Goal: Find specific page/section: Find specific page/section

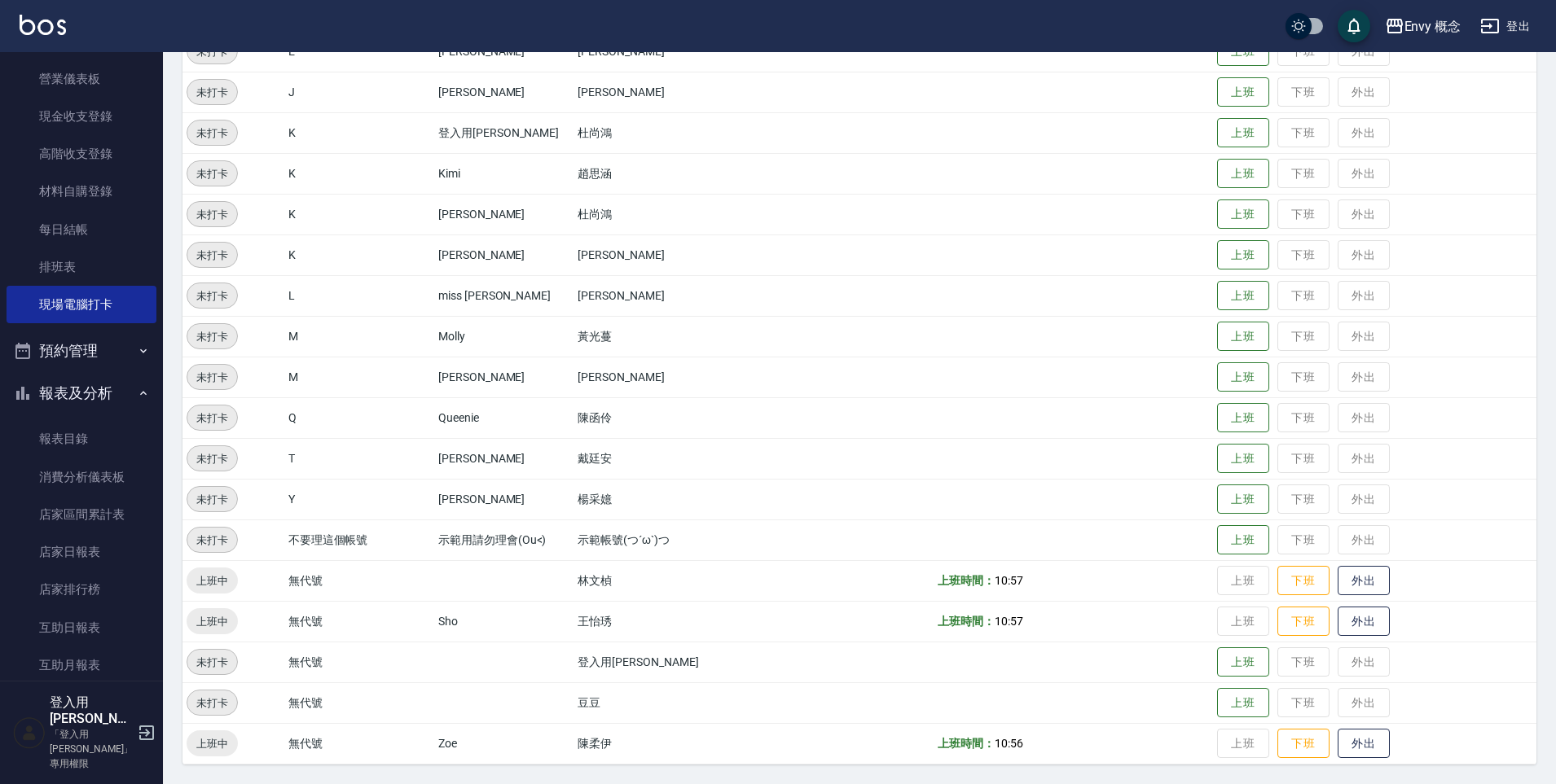
scroll to position [714, 0]
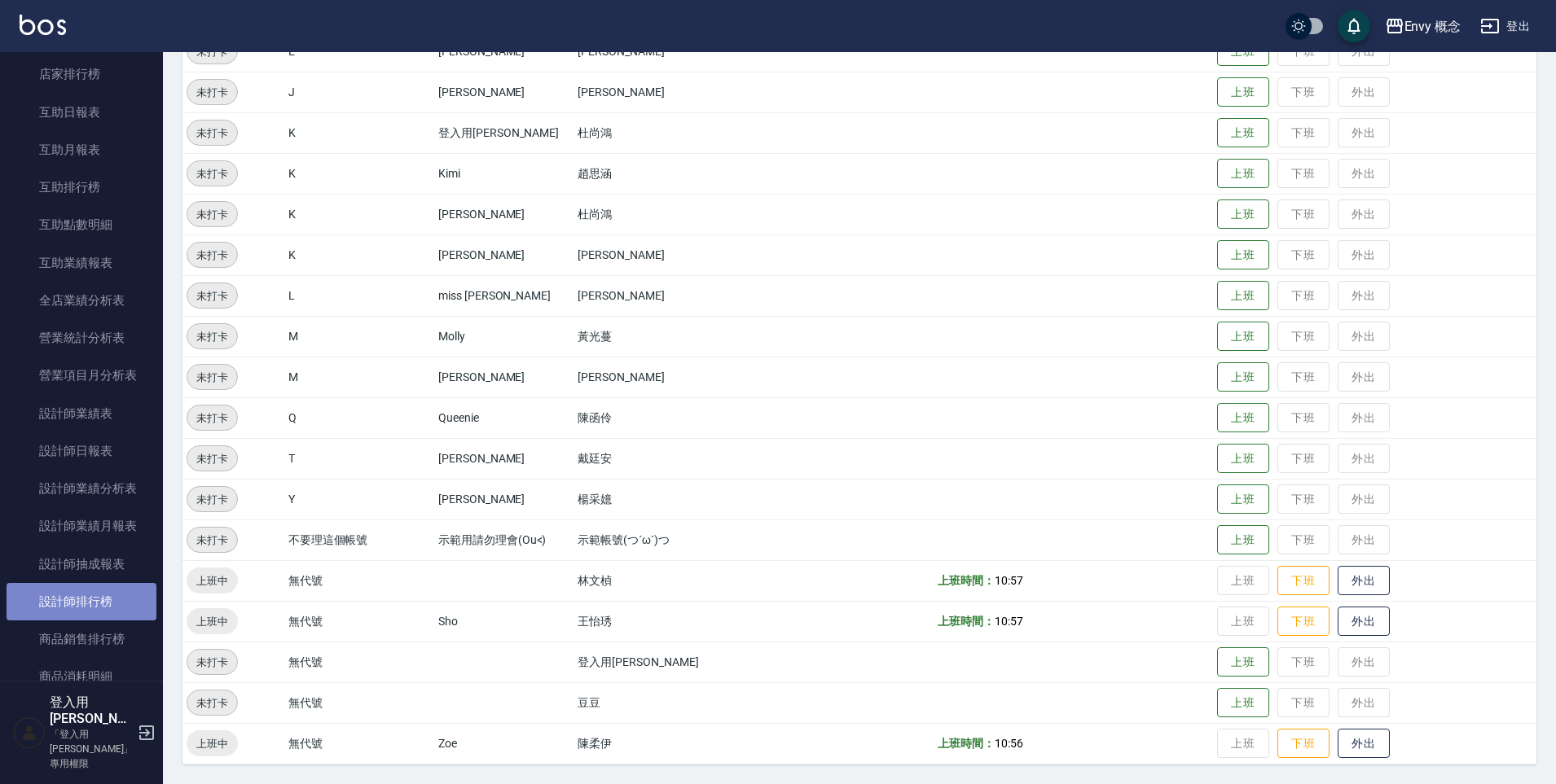
click at [90, 597] on link "設計師排行榜" at bounding box center [82, 602] width 150 height 38
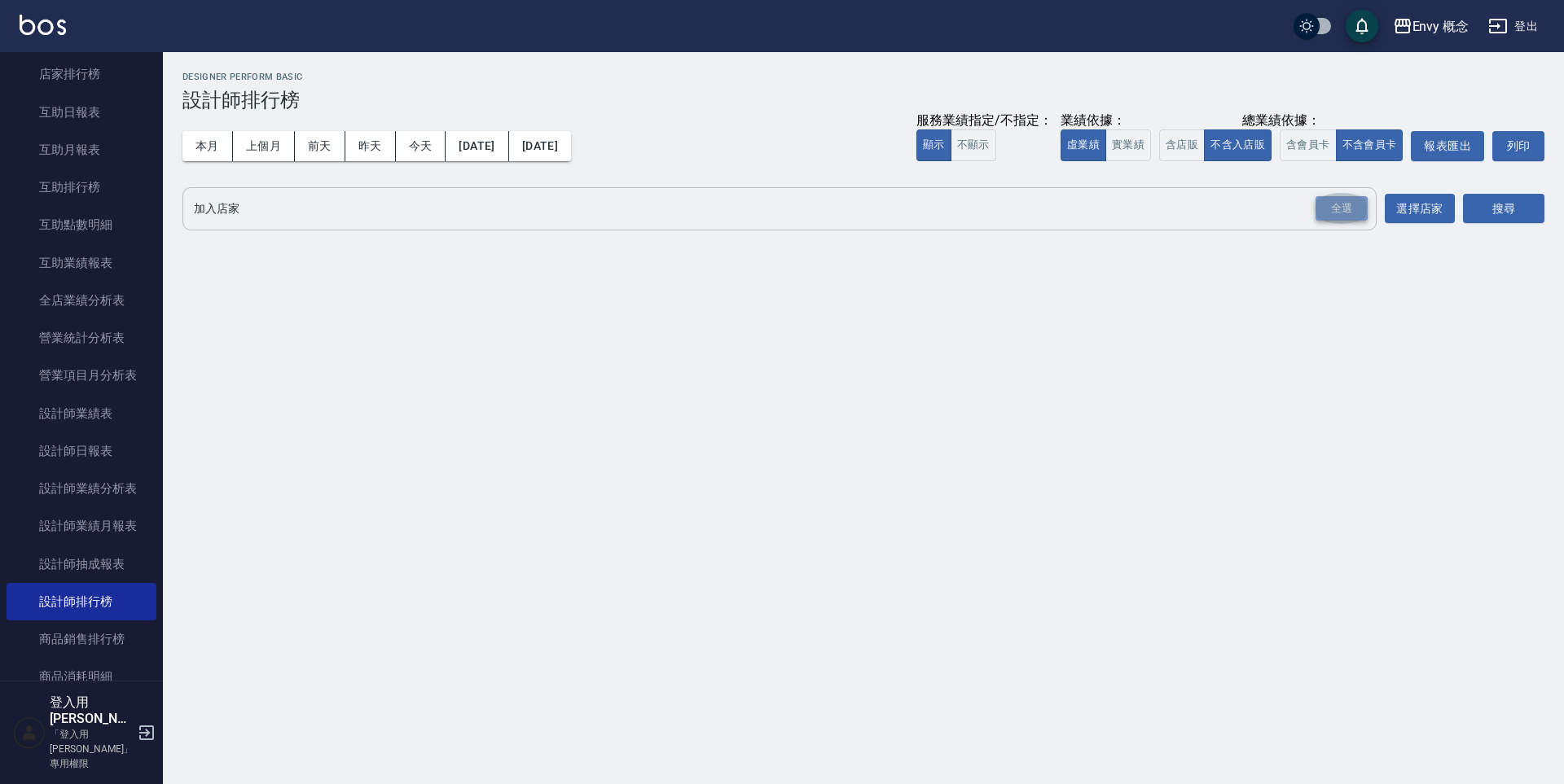
click at [1327, 202] on div "全選" at bounding box center [1341, 209] width 52 height 25
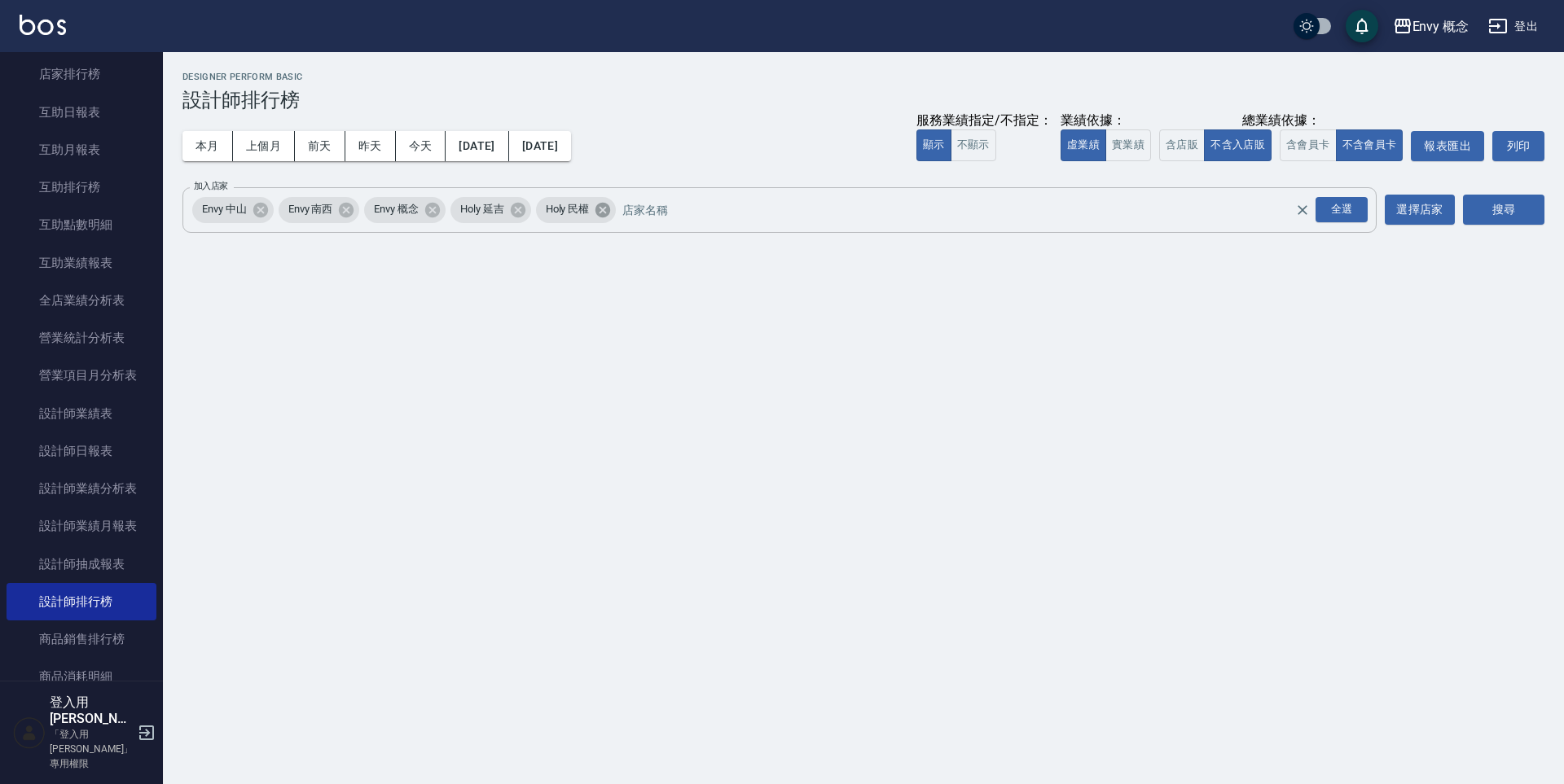
click at [610, 207] on icon at bounding box center [603, 210] width 18 height 18
click at [519, 208] on icon at bounding box center [517, 210] width 15 height 15
click at [1492, 210] on button "搜尋" at bounding box center [1504, 210] width 82 height 30
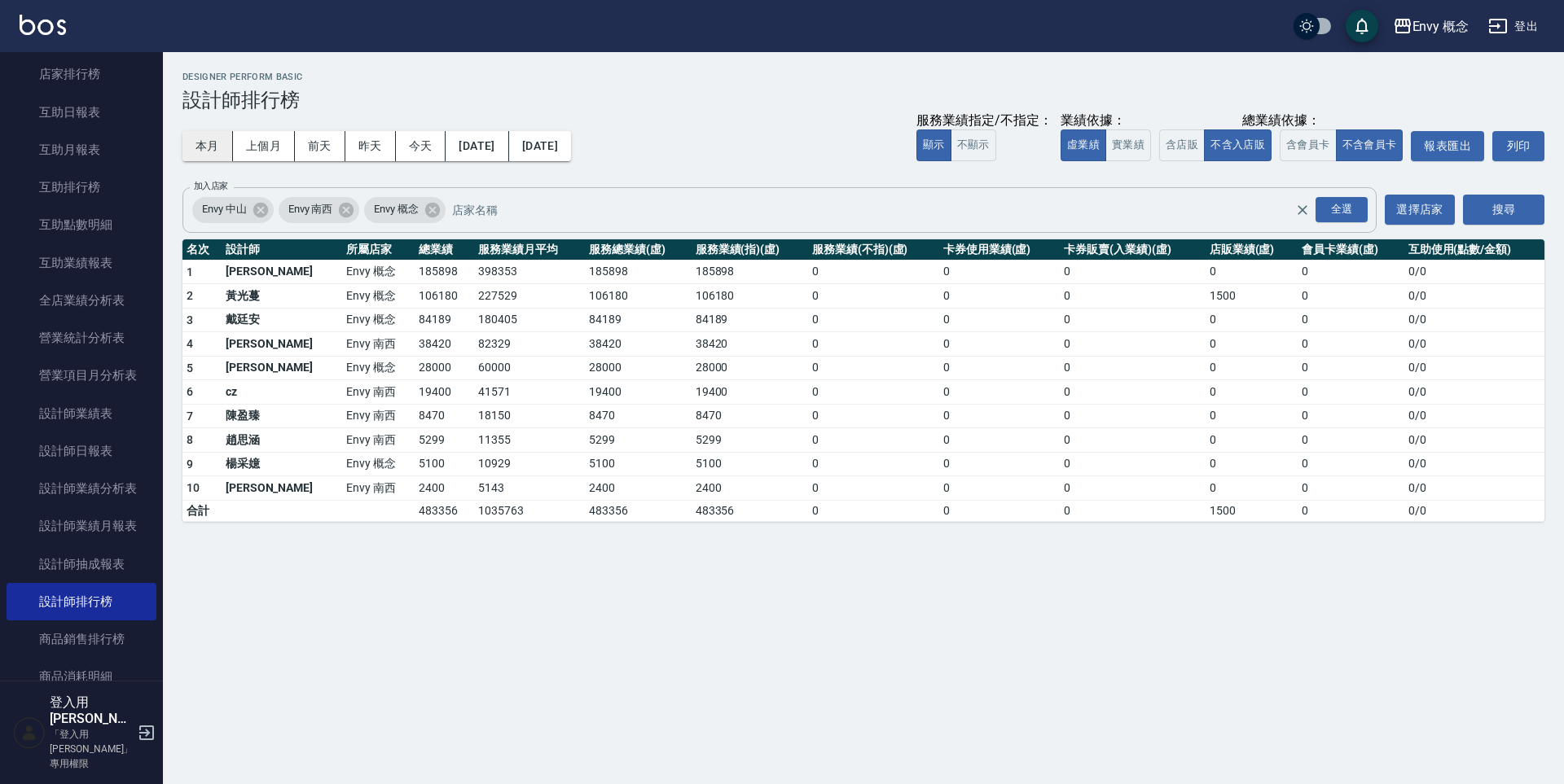
click at [214, 149] on button "本月" at bounding box center [208, 146] width 51 height 30
click at [368, 143] on button "昨天" at bounding box center [370, 146] width 51 height 30
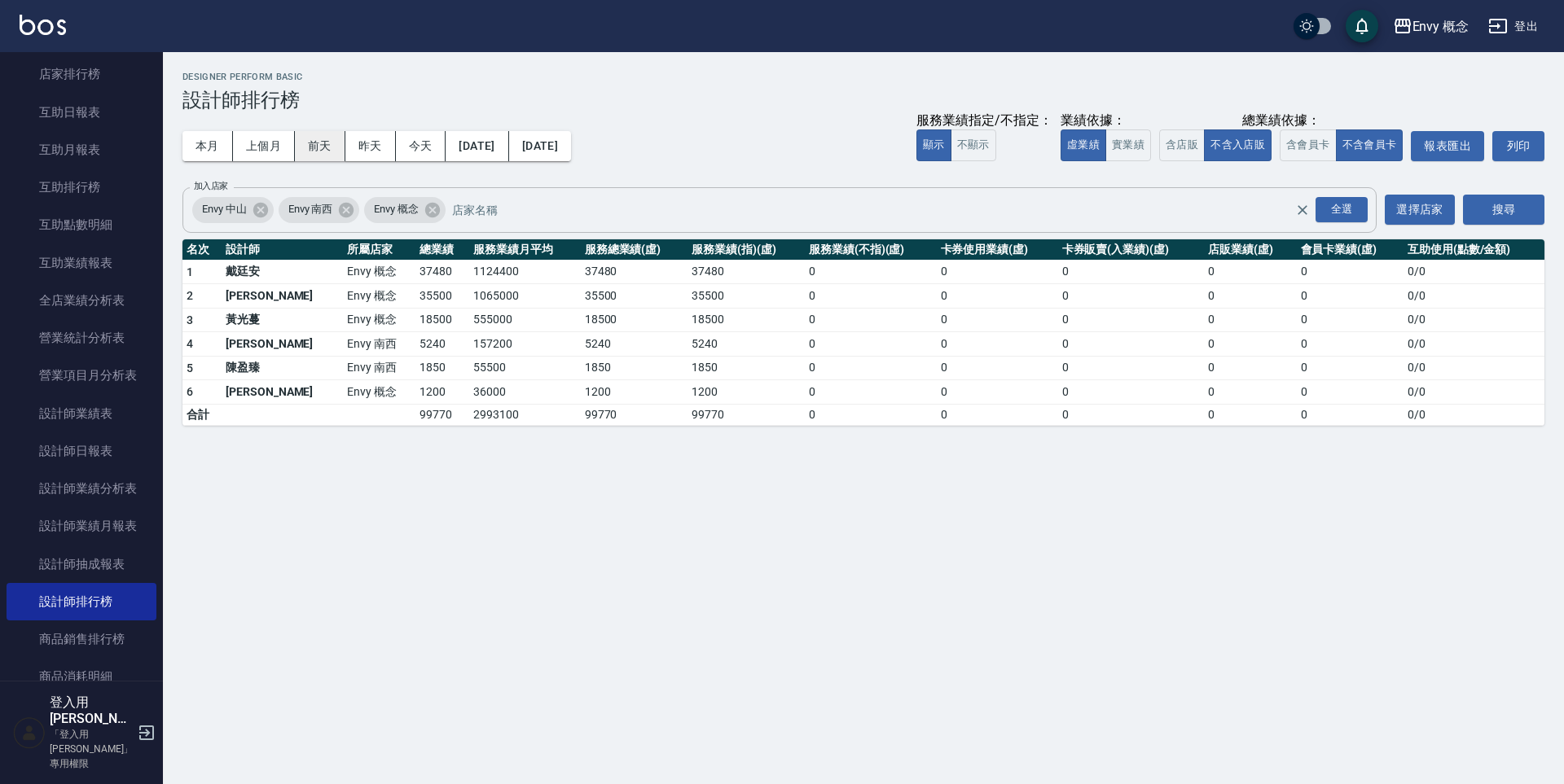
click at [315, 146] on button "前天" at bounding box center [320, 146] width 51 height 30
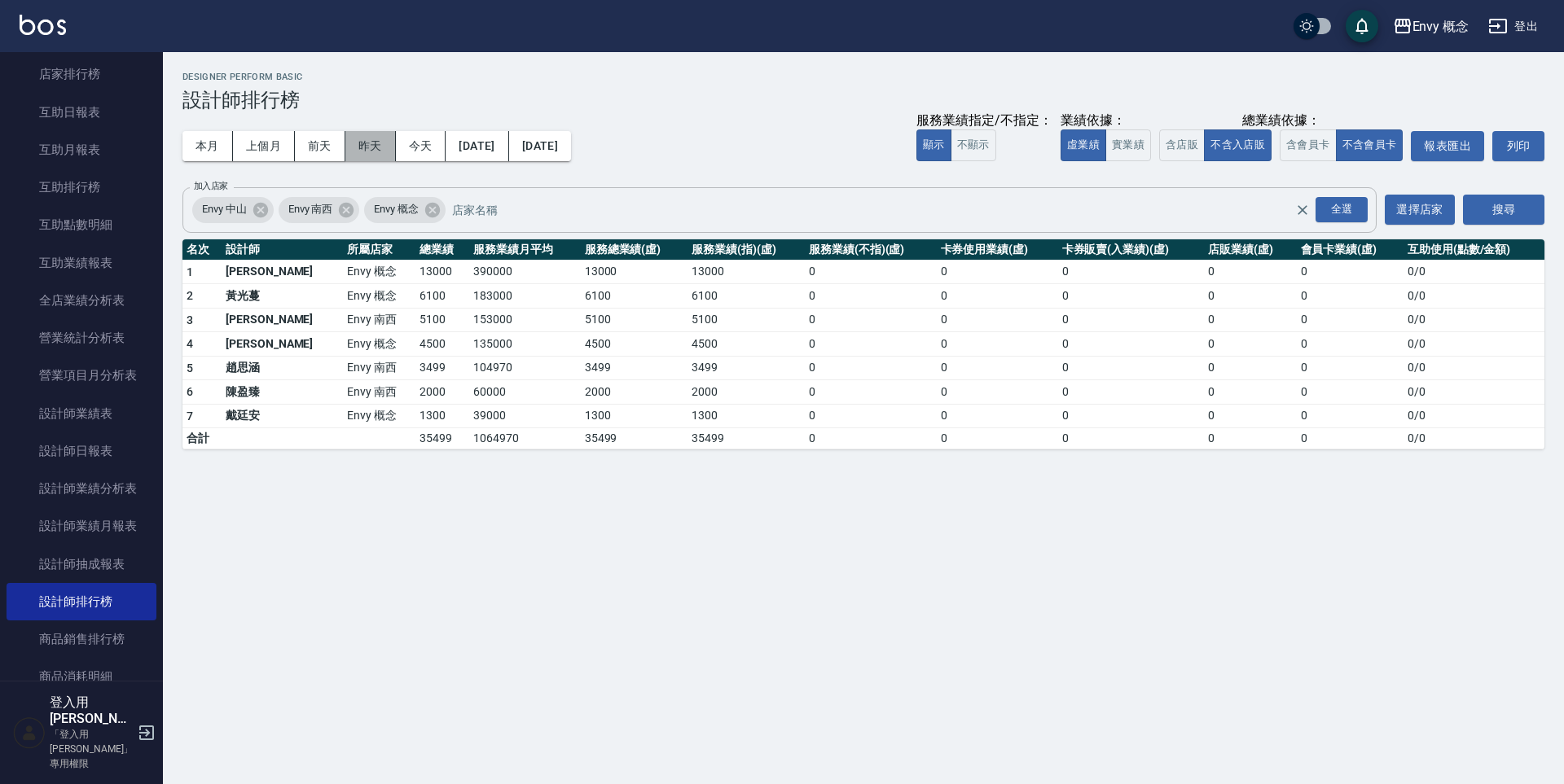
click at [348, 139] on button "昨天" at bounding box center [370, 146] width 51 height 30
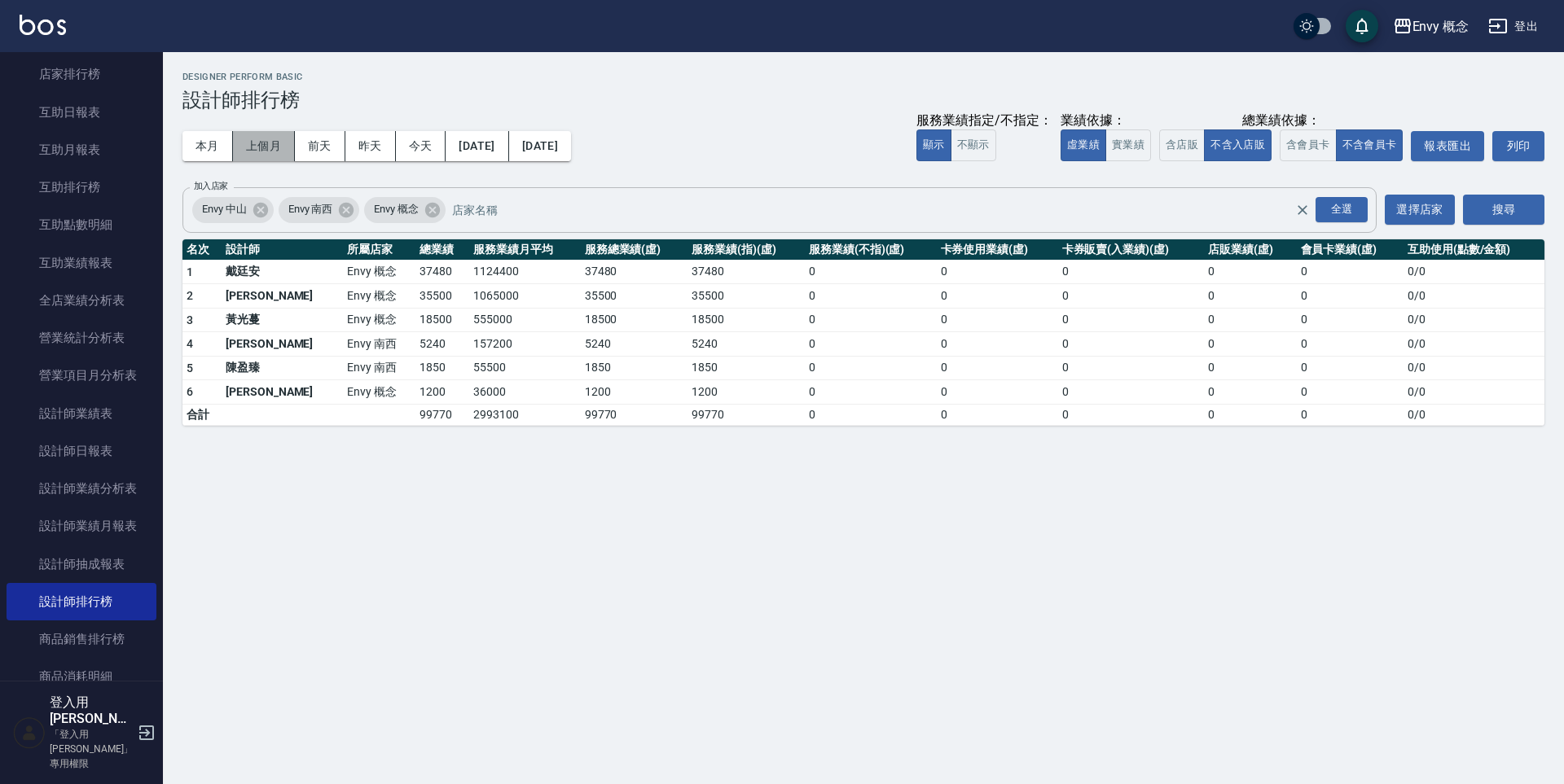
click at [281, 148] on button "上個月" at bounding box center [264, 146] width 62 height 30
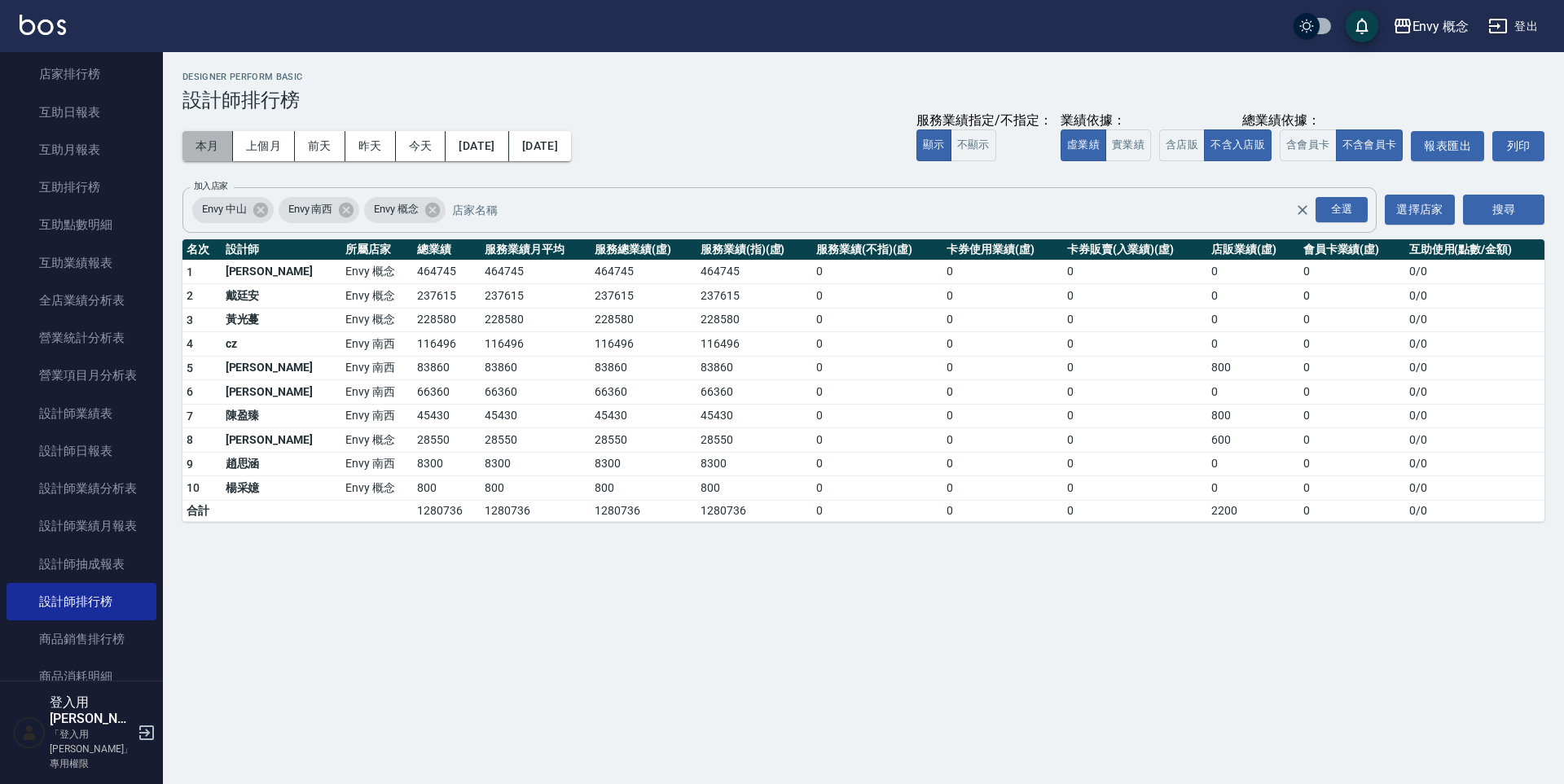
click at [220, 147] on button "本月" at bounding box center [208, 146] width 51 height 30
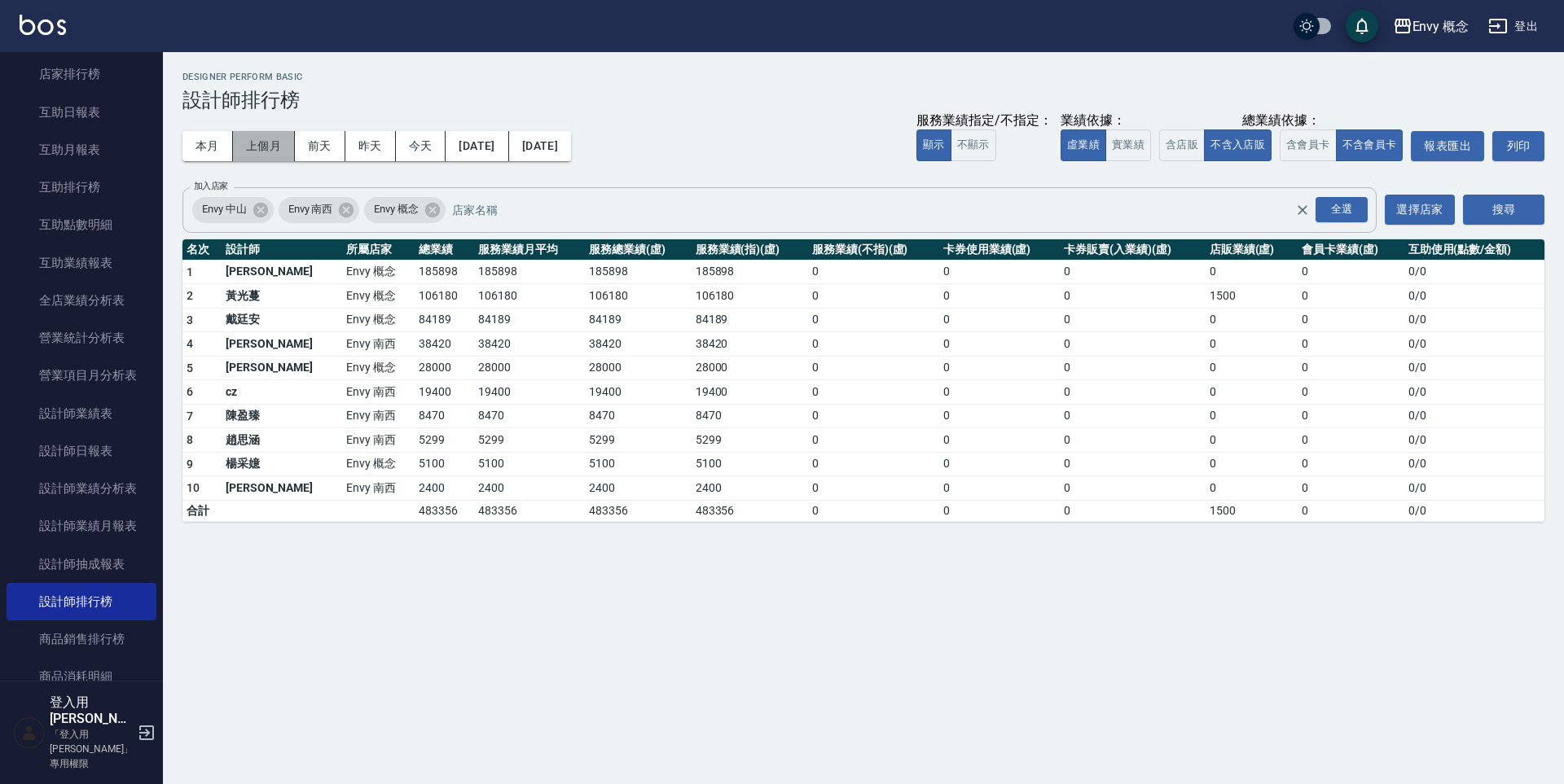
click at [272, 143] on button "上個月" at bounding box center [264, 146] width 62 height 30
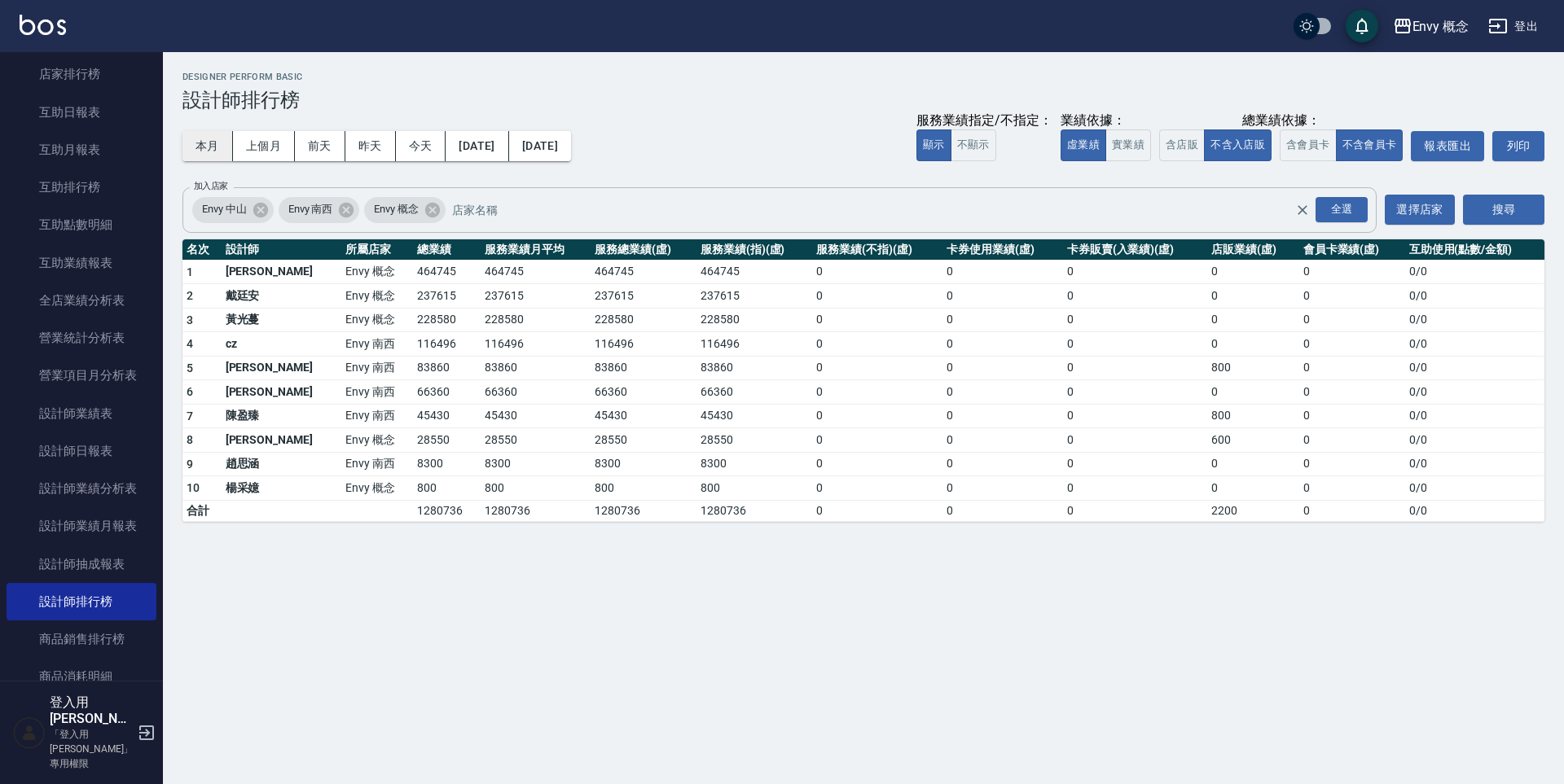
click at [210, 144] on button "本月" at bounding box center [208, 146] width 51 height 30
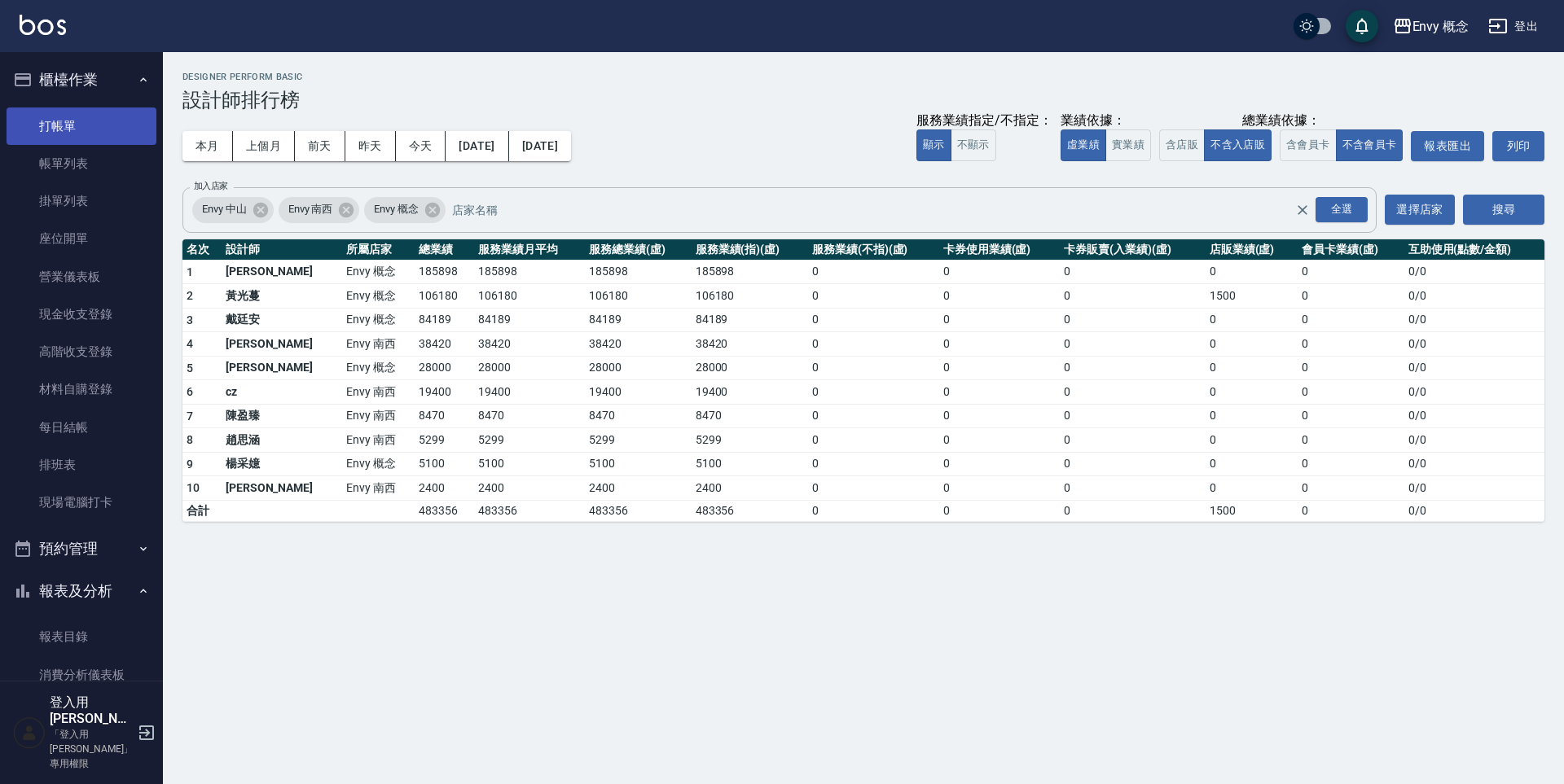
click at [95, 130] on link "打帳單" at bounding box center [82, 126] width 150 height 38
